Goal: Navigation & Orientation: Find specific page/section

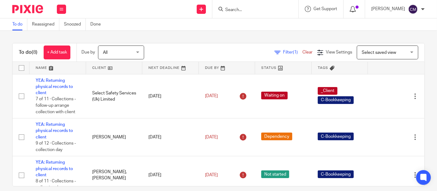
click at [359, 9] on div at bounding box center [354, 9] width 9 height 7
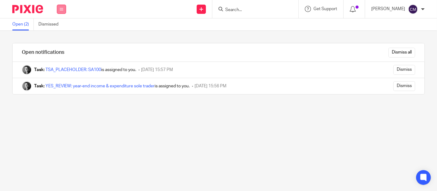
click at [62, 10] on icon at bounding box center [62, 9] width 4 height 4
click at [57, 29] on link "Work" at bounding box center [58, 28] width 10 height 4
